Goal: Information Seeking & Learning: Compare options

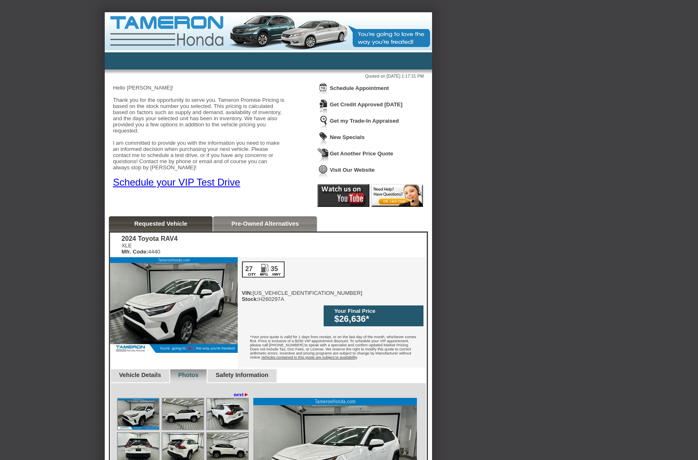
click at [517, 122] on div "Back To Quote [PERSON_NAME] Honda of [GEOGRAPHIC_DATA] is more than happy to sc…" at bounding box center [349, 422] width 698 height 821
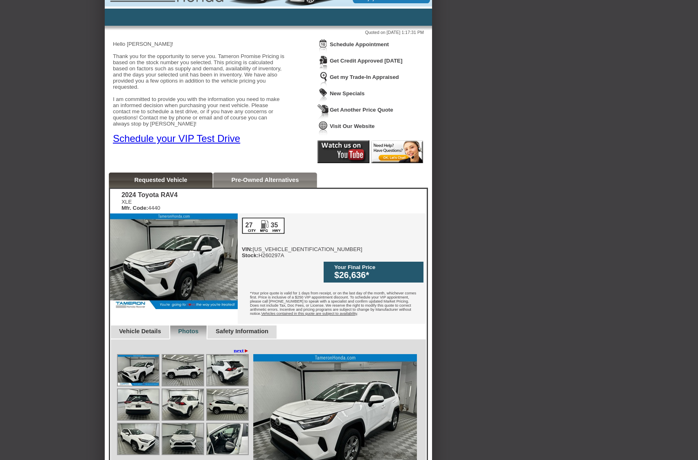
scroll to position [45, 0]
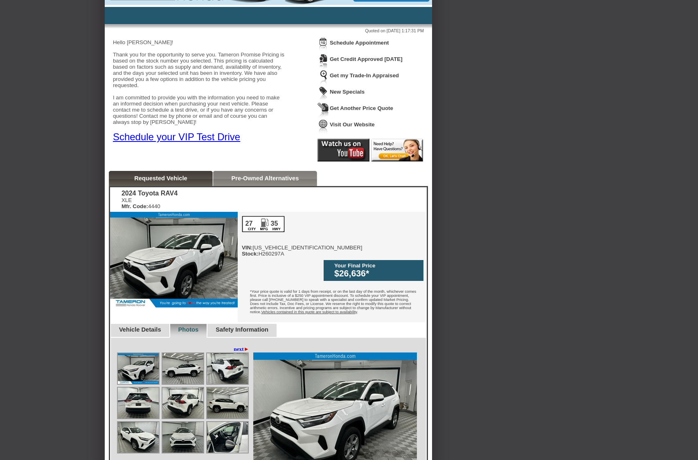
click at [234, 177] on link "Pre-Owned Alternatives" at bounding box center [265, 178] width 68 height 7
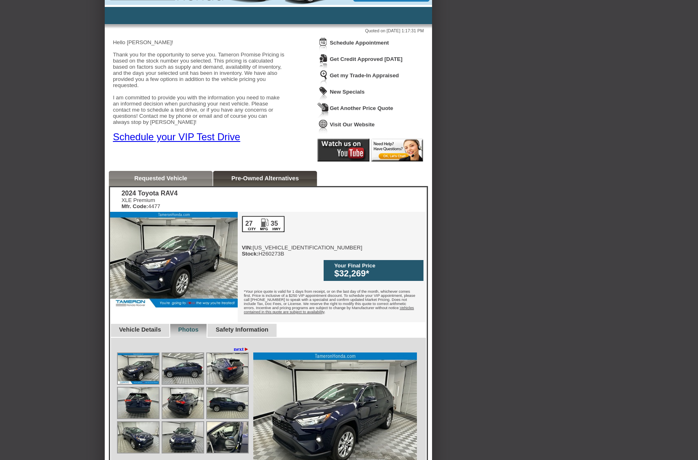
click at [187, 178] on link "Requested Vehicle" at bounding box center [160, 178] width 53 height 7
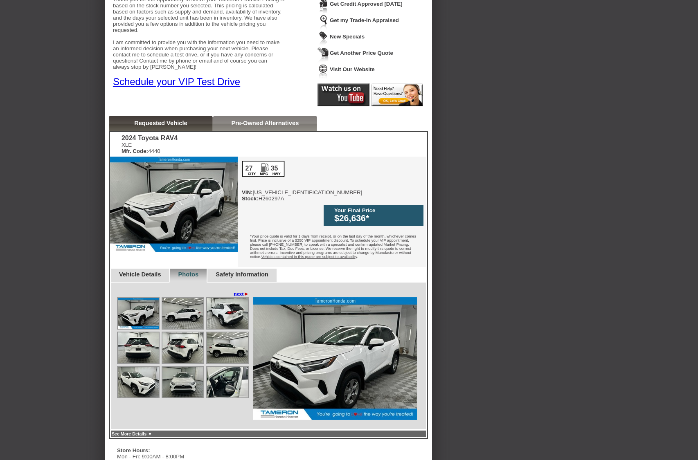
scroll to position [97, 0]
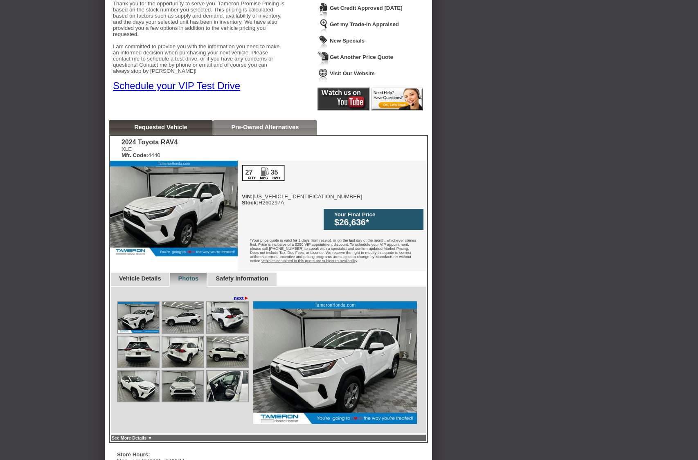
click at [252, 124] on link "Pre-Owned Alternatives" at bounding box center [265, 127] width 68 height 7
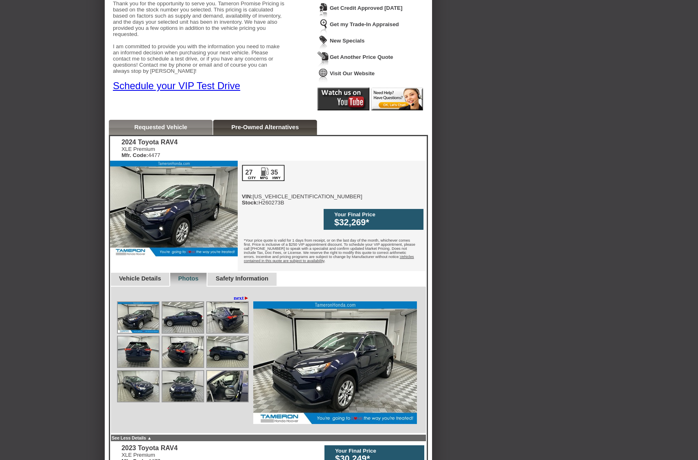
click at [153, 125] on link "Requested Vehicle" at bounding box center [160, 127] width 53 height 7
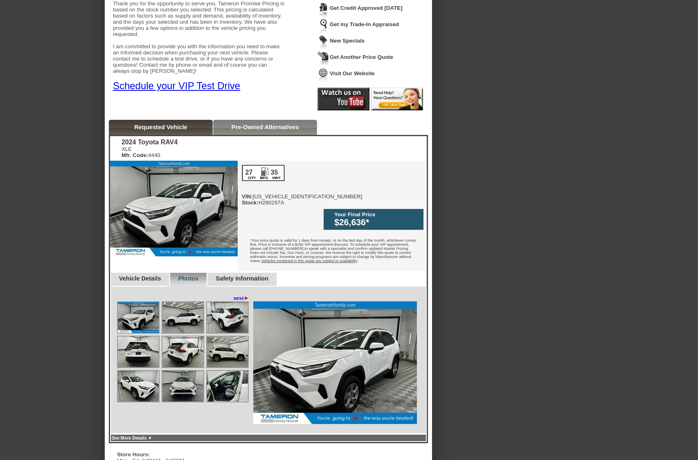
click at [171, 315] on img at bounding box center [182, 317] width 41 height 31
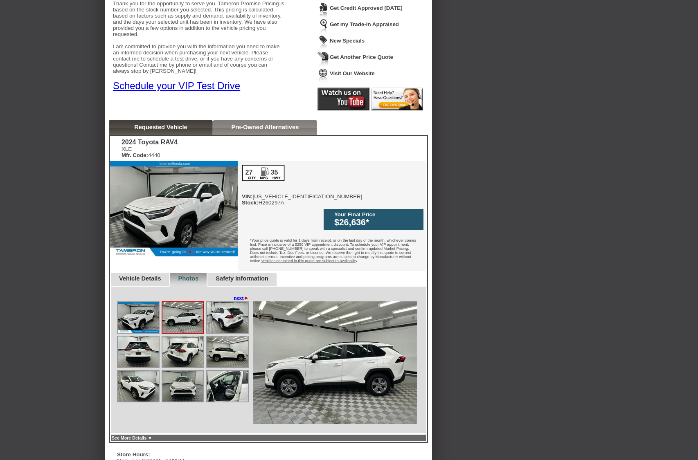
click at [226, 307] on img at bounding box center [227, 317] width 41 height 31
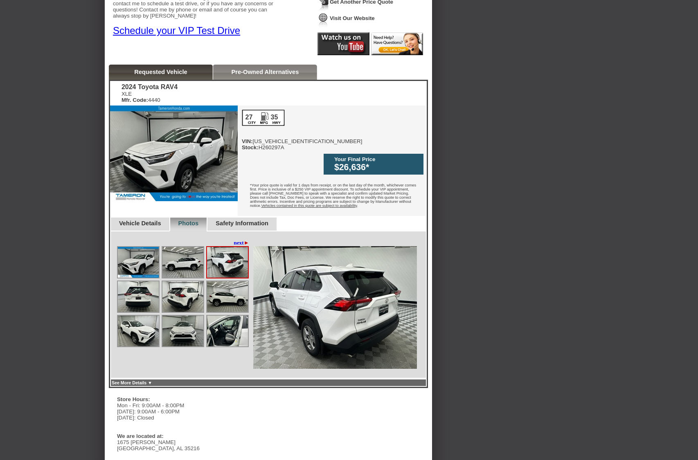
scroll to position [178, 0]
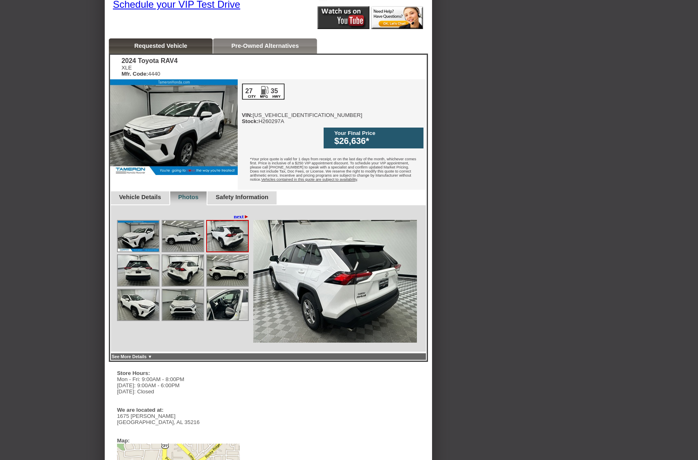
click at [230, 292] on img at bounding box center [227, 305] width 41 height 31
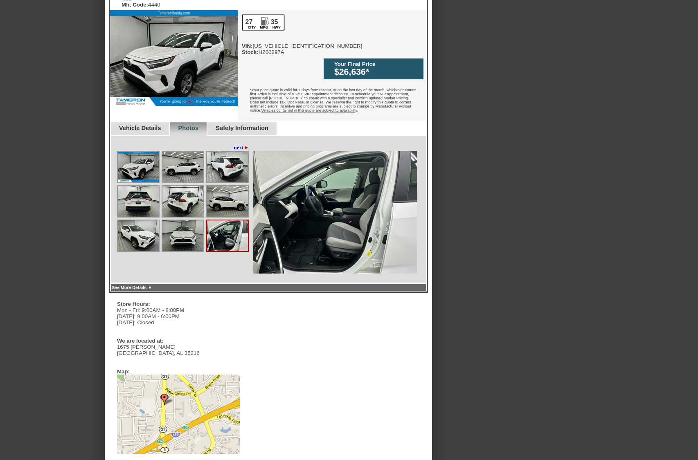
scroll to position [258, 0]
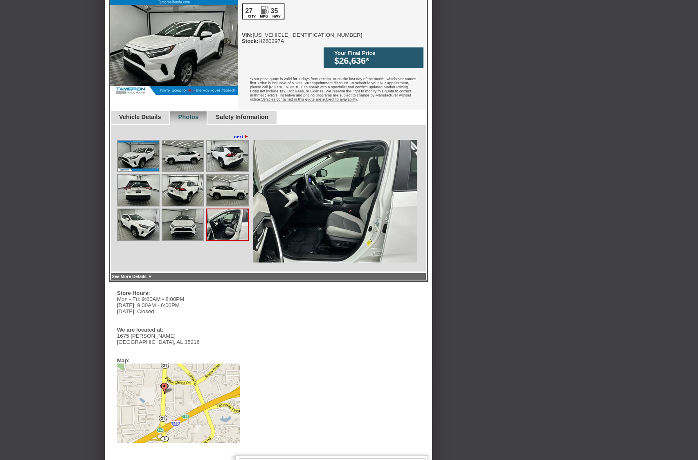
click at [152, 274] on link "See More Details ▼" at bounding box center [132, 276] width 41 height 5
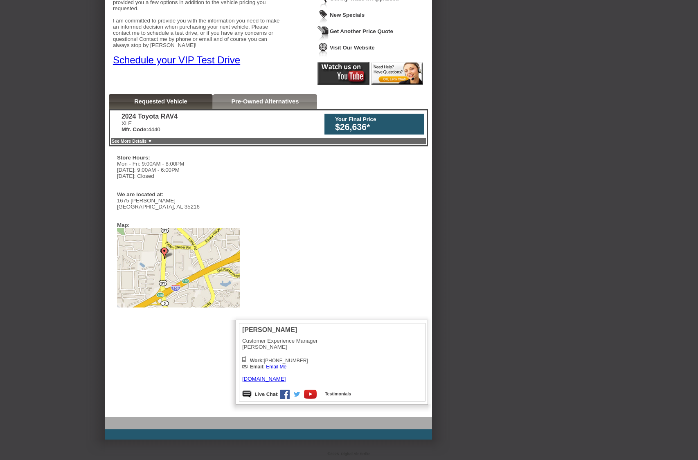
scroll to position [127, 0]
click at [140, 139] on link "See More Details ▼" at bounding box center [132, 141] width 41 height 5
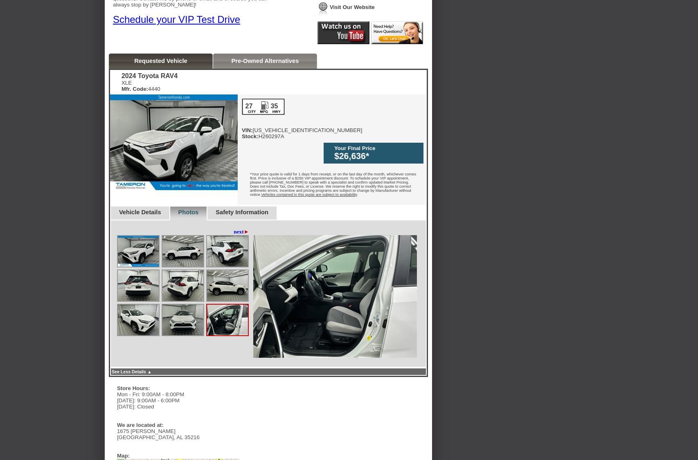
scroll to position [232, 0]
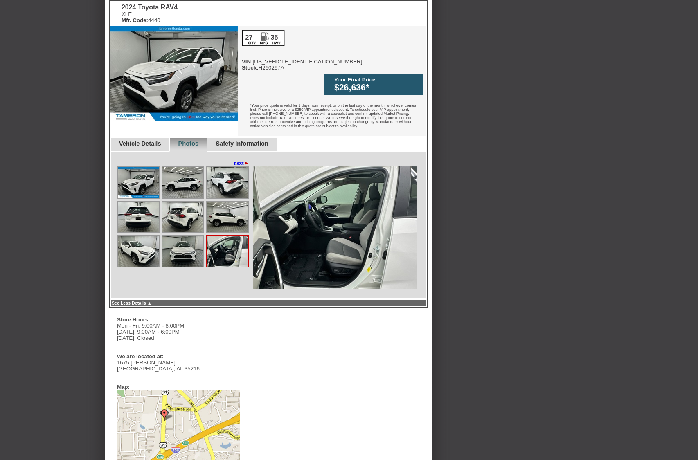
click at [156, 140] on link "Vehicle Details" at bounding box center [140, 143] width 42 height 7
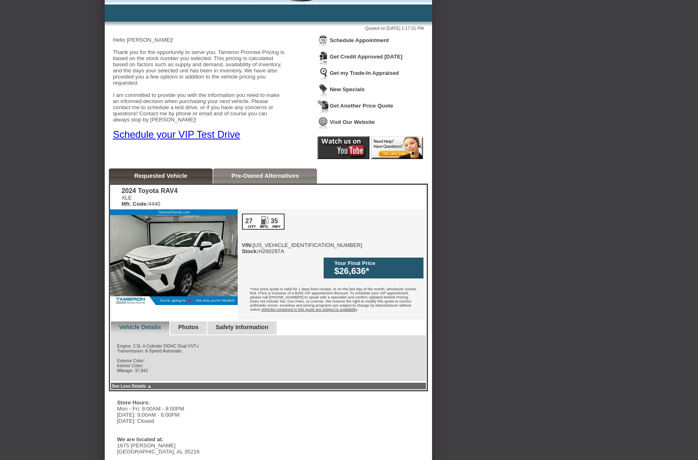
scroll to position [0, 0]
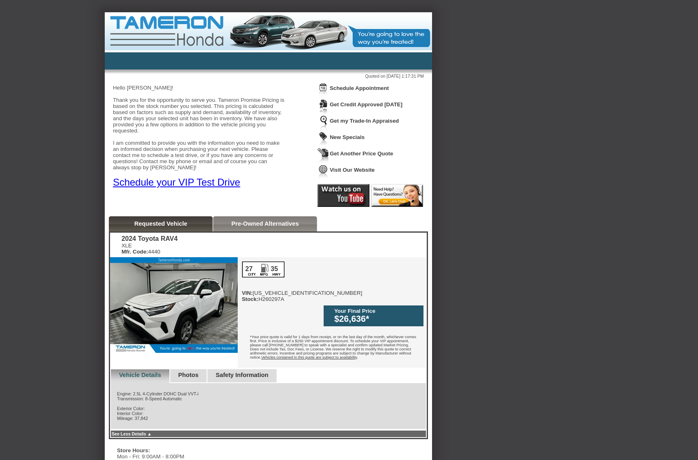
click at [186, 372] on link "Photos" at bounding box center [188, 375] width 20 height 7
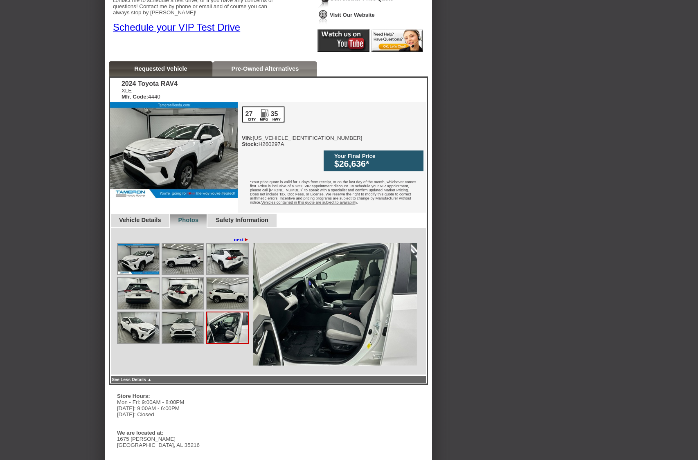
scroll to position [162, 0]
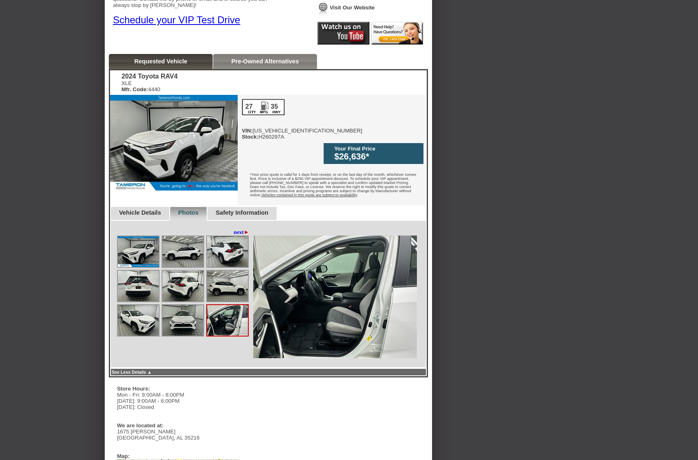
click at [160, 210] on link "Vehicle Details" at bounding box center [140, 213] width 42 height 7
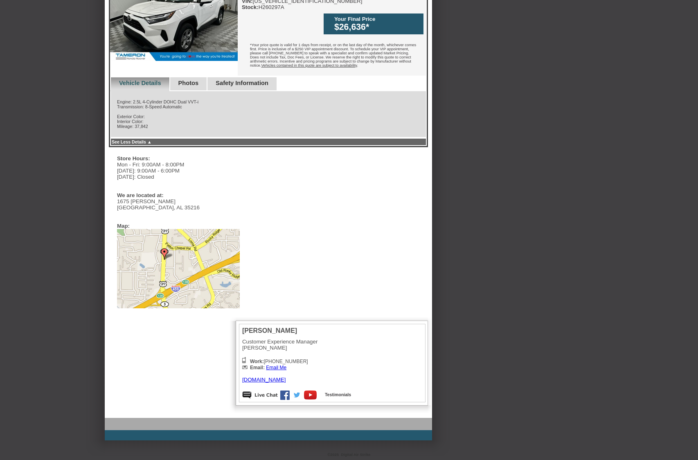
scroll to position [0, 0]
